Goal: Communication & Community: Answer question/provide support

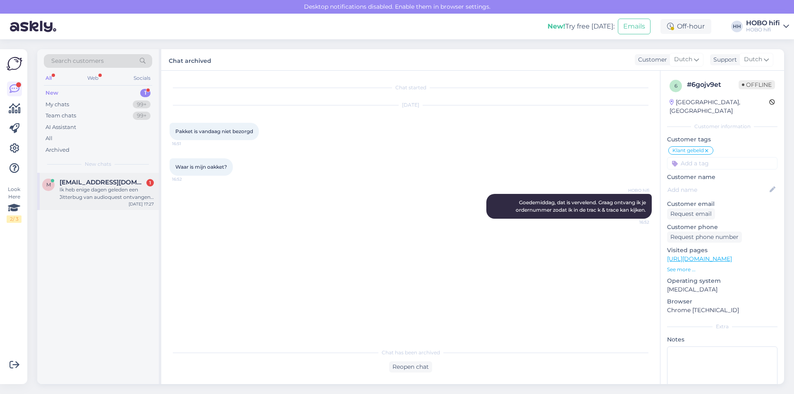
click at [125, 194] on div "Ik heb enige dagen geleden een Jitterbug van audioquest ontvangen. Helaas heeft…" at bounding box center [107, 193] width 94 height 15
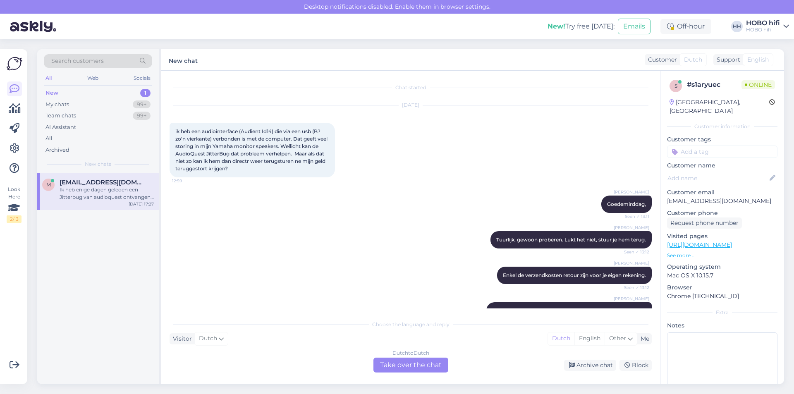
scroll to position [110, 0]
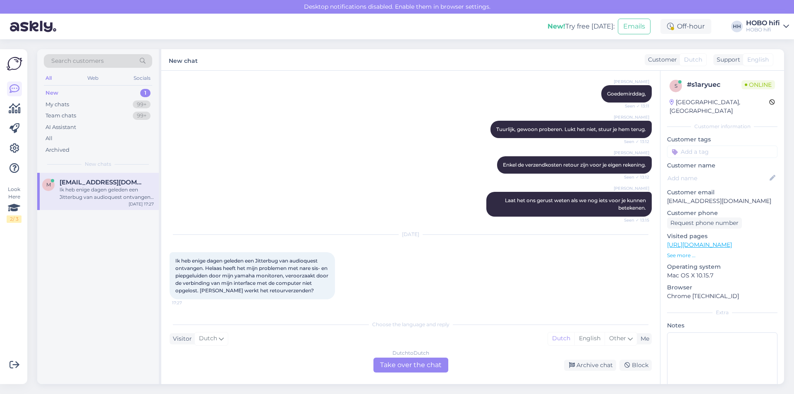
click at [423, 365] on div "Dutch to Dutch Take over the chat" at bounding box center [411, 365] width 75 height 15
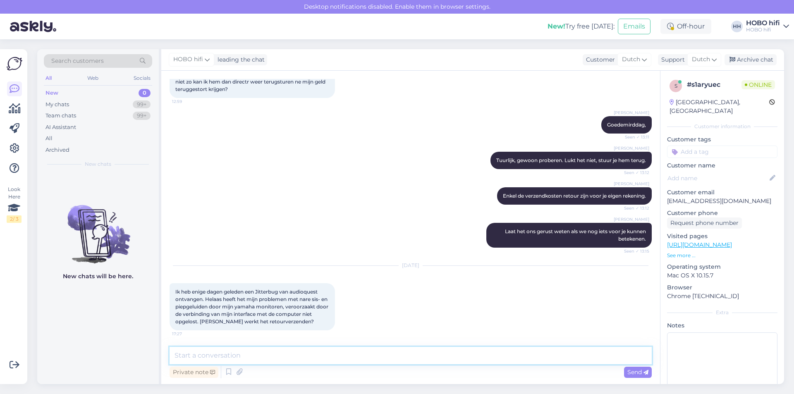
click at [251, 354] on textarea at bounding box center [411, 355] width 482 height 17
type textarea "Goedemiddag. Graag ontvang ik je ordernummer, zodat ik je gegevens kan inzien."
click at [642, 374] on span "Send" at bounding box center [638, 372] width 21 height 7
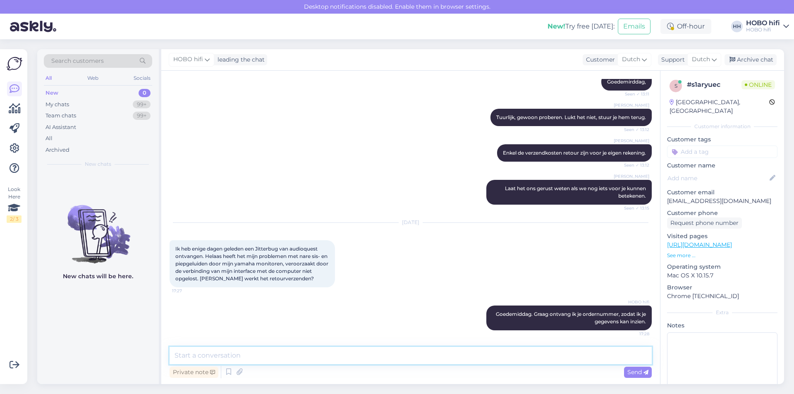
click at [247, 352] on textarea at bounding box center [411, 355] width 482 height 17
type textarea "Beste Maurits, ik heb je bestelling gevonden. De webshop gaat nu sluiten, maar …"
click at [635, 367] on div "Send" at bounding box center [638, 372] width 28 height 11
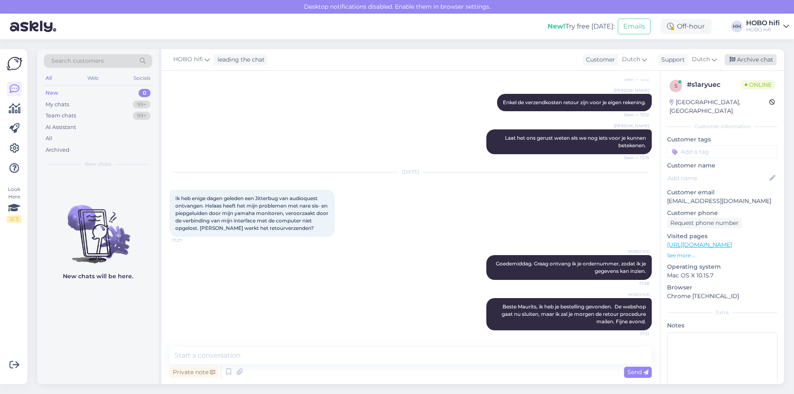
click at [750, 59] on div "Archive chat" at bounding box center [751, 59] width 52 height 11
